Goal: Information Seeking & Learning: Find specific fact

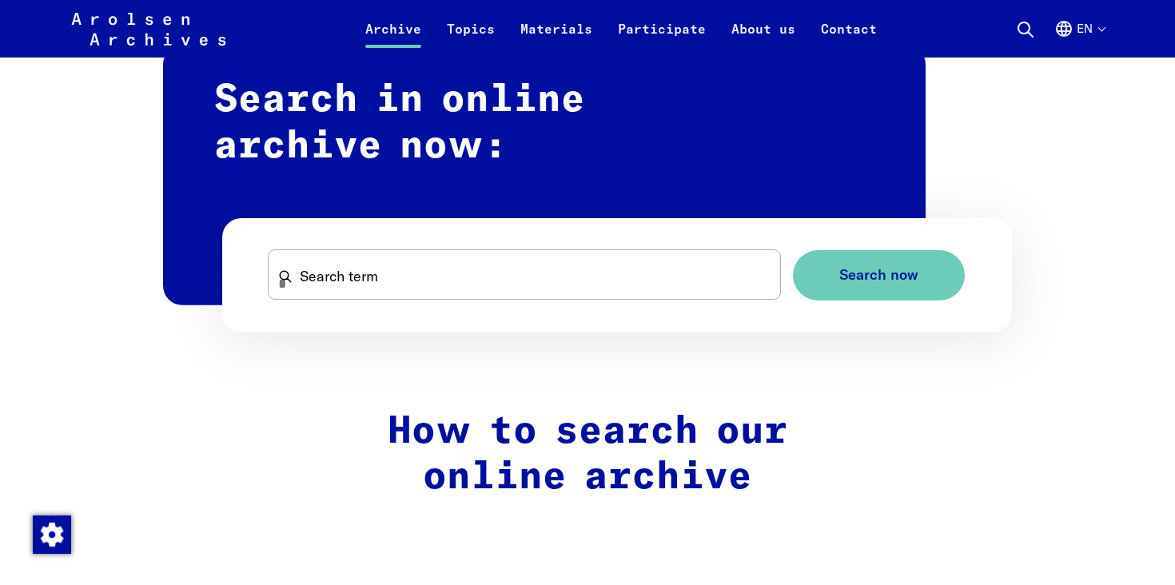
scroll to position [970, 0]
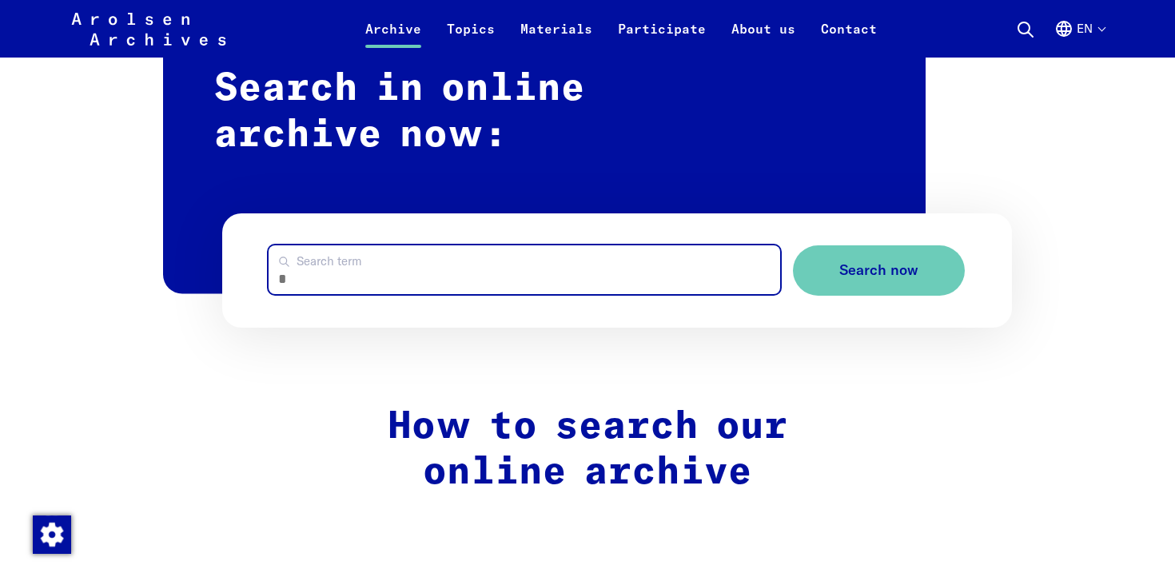
click at [448, 266] on input "Search term" at bounding box center [523, 269] width 511 height 49
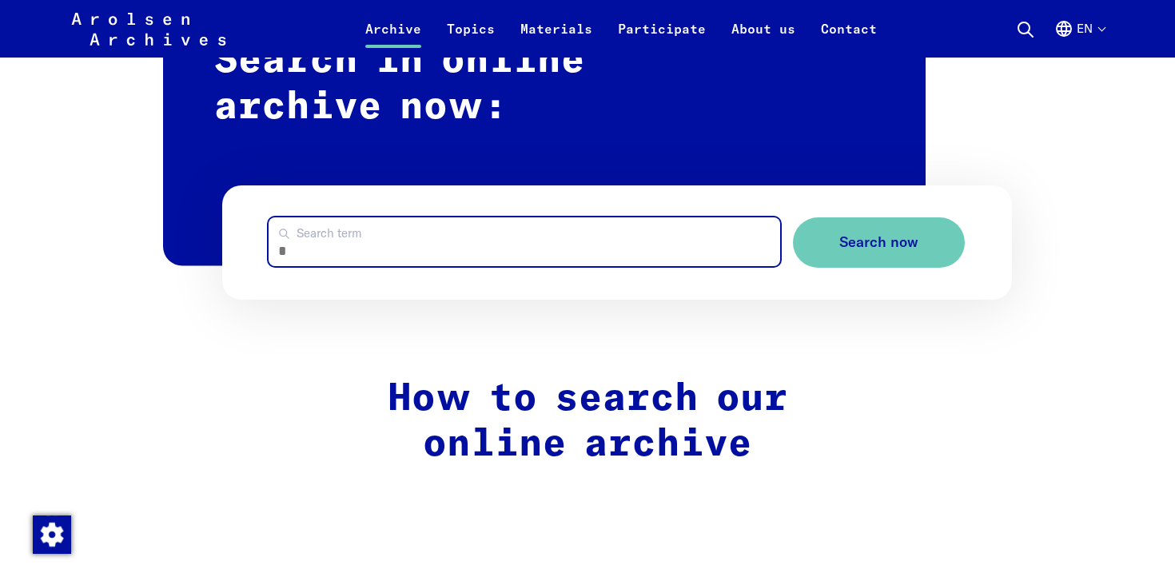
scroll to position [1013, 0]
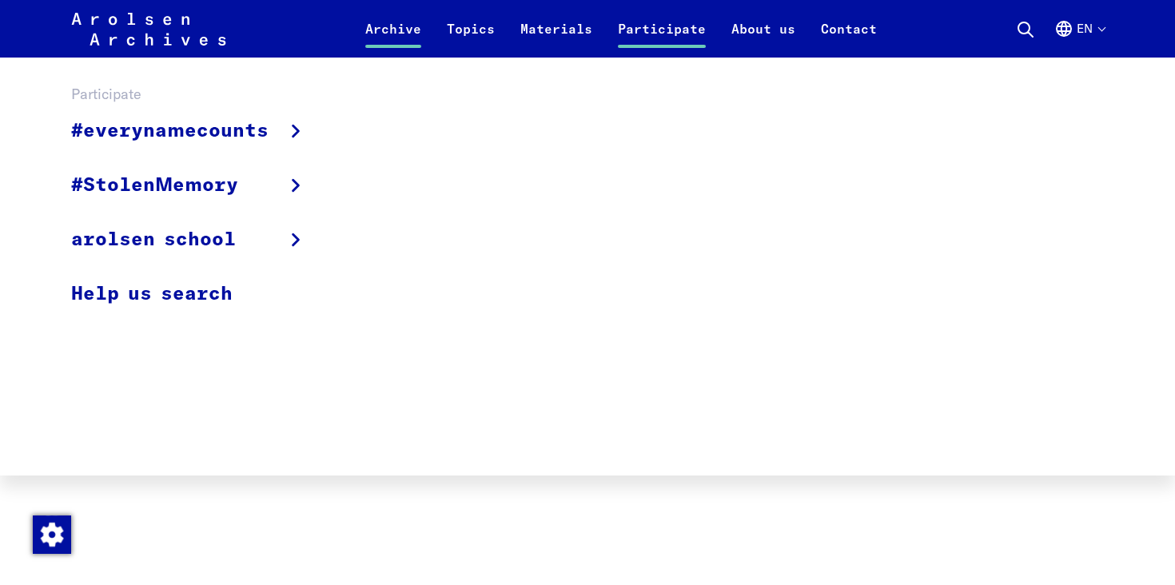
type input "********"
click at [793, 202] on button "Search now" at bounding box center [879, 227] width 172 height 50
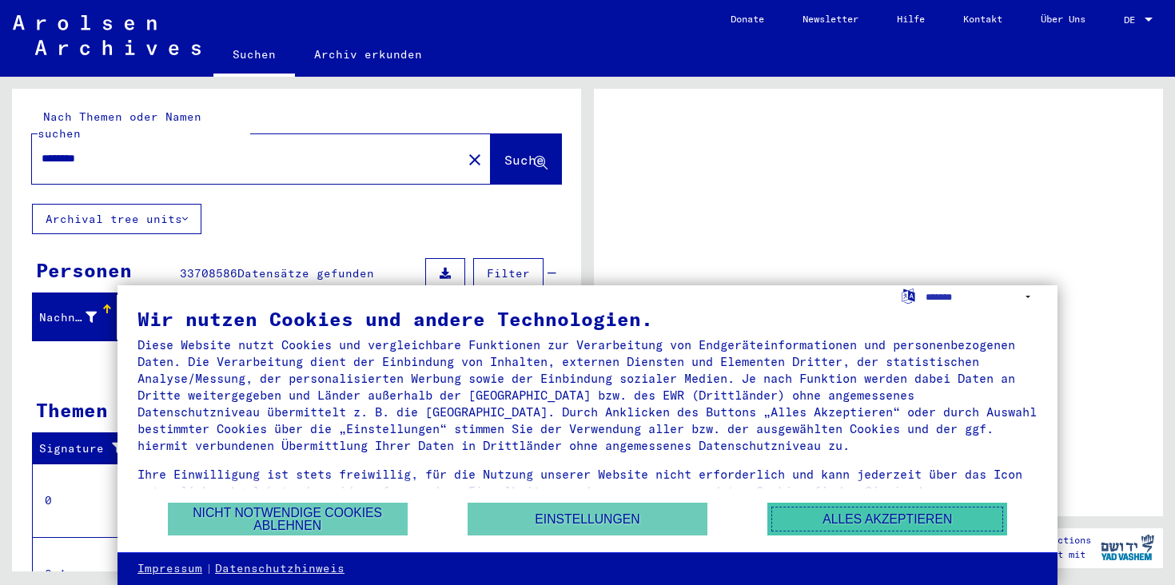
click at [852, 513] on button "Alles akzeptieren" at bounding box center [887, 519] width 240 height 33
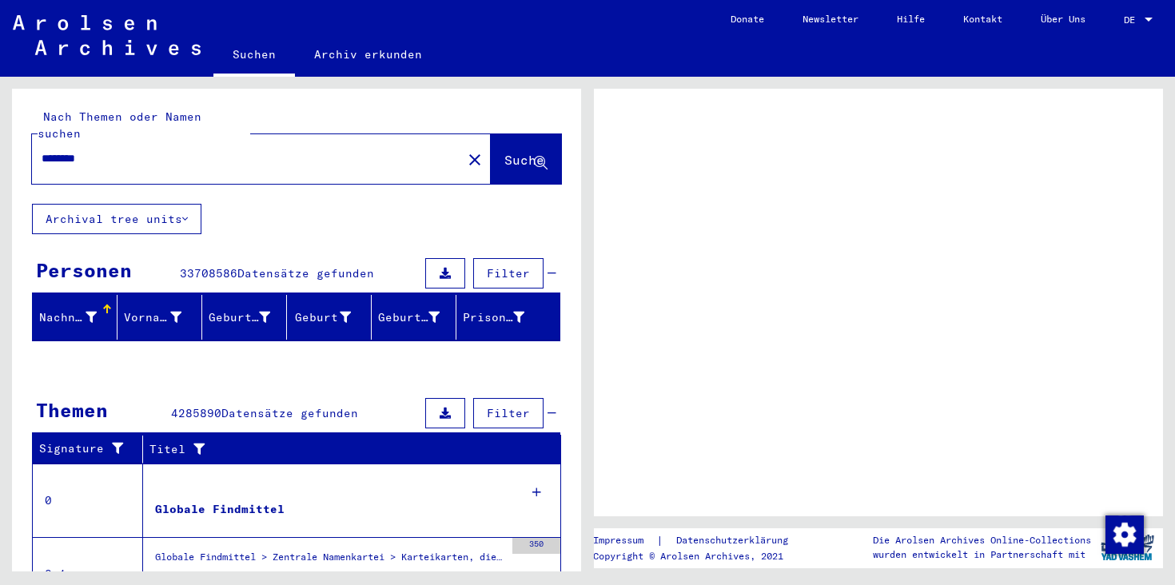
scroll to position [237, 0]
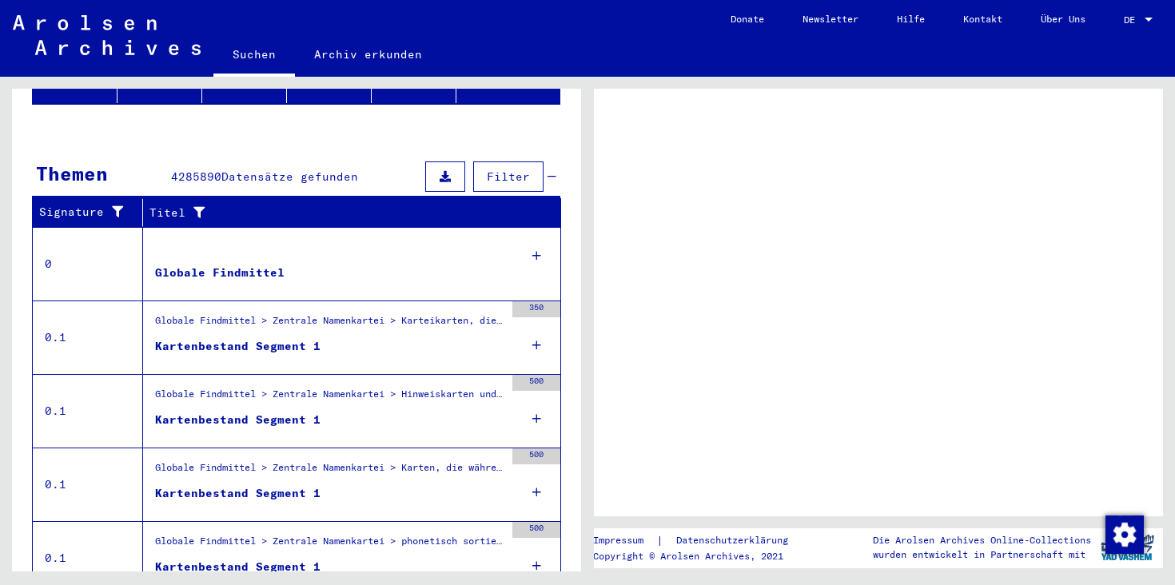
click at [292, 313] on div "Globale Findmittel > Zentrale Namenkartei > Karteikarten, die im Rahmen der seq…" at bounding box center [329, 324] width 349 height 22
